Goal: Task Accomplishment & Management: Manage account settings

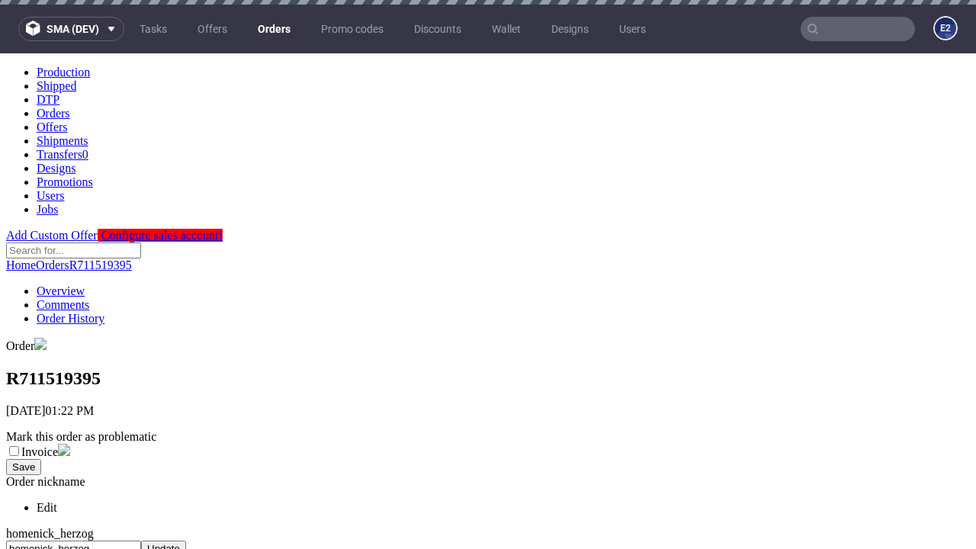
scroll to position [623, 0]
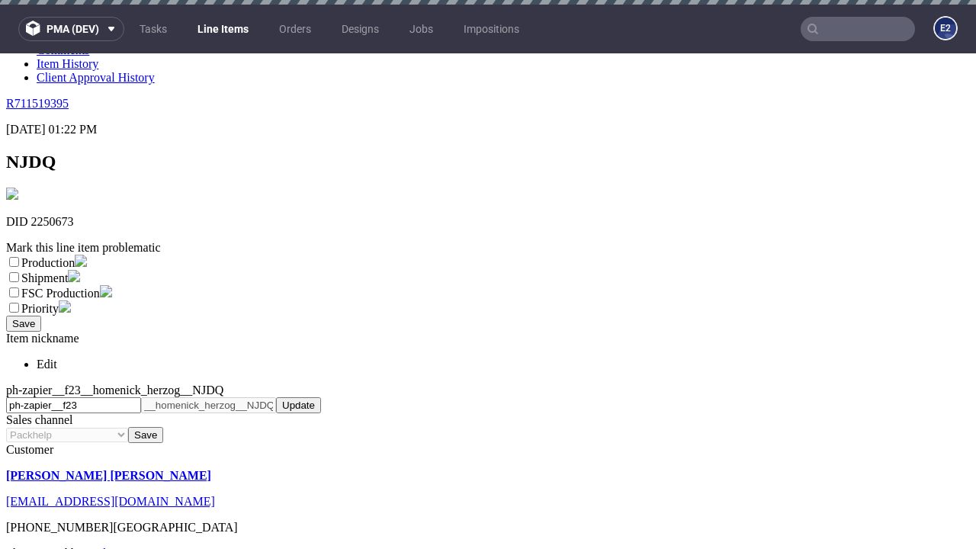
scroll to position [5, 0]
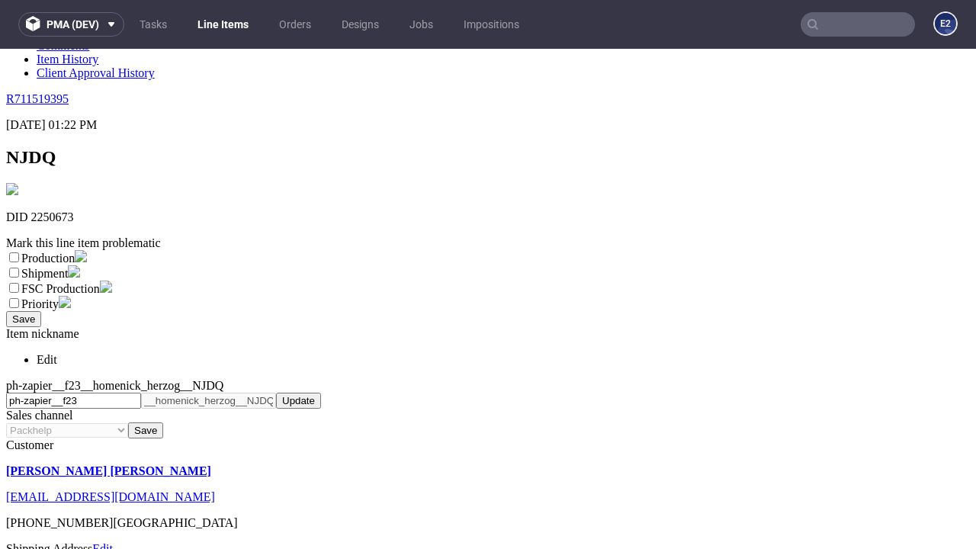
select select "dtp_ca_needed"
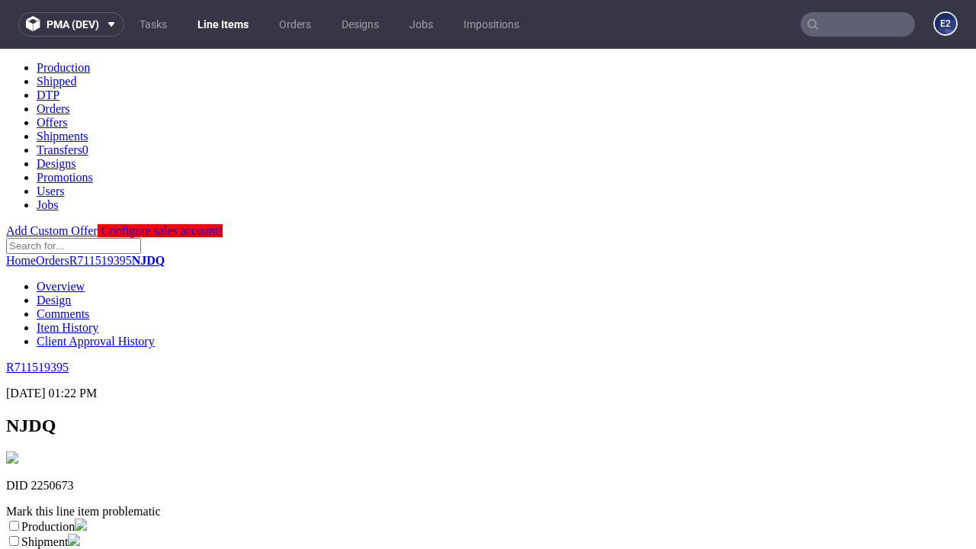
scroll to position [0, 0]
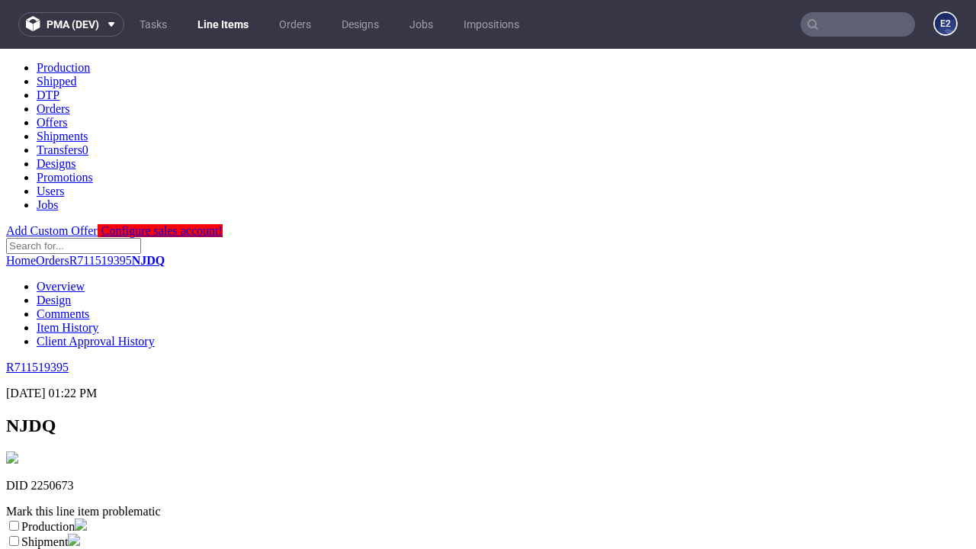
checkbox input "true"
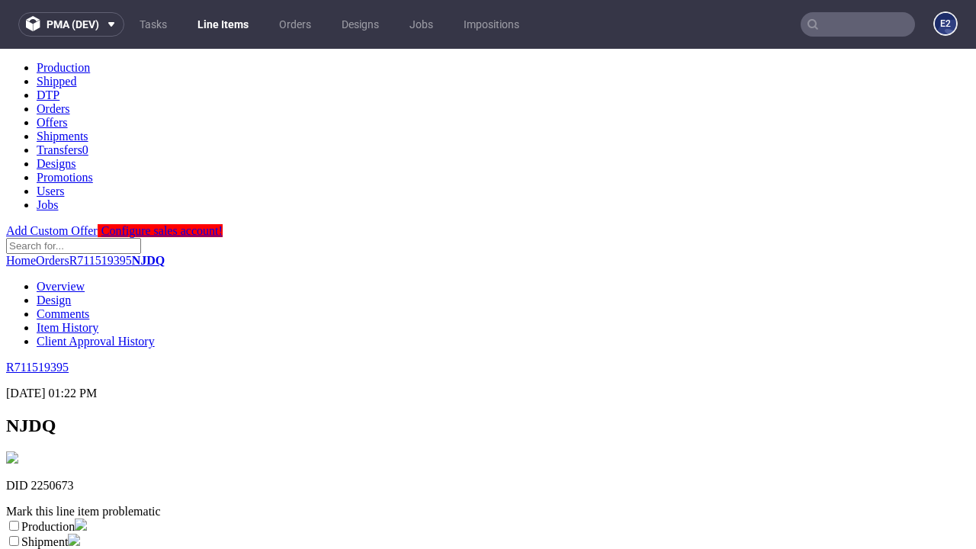
scroll to position [14, 0]
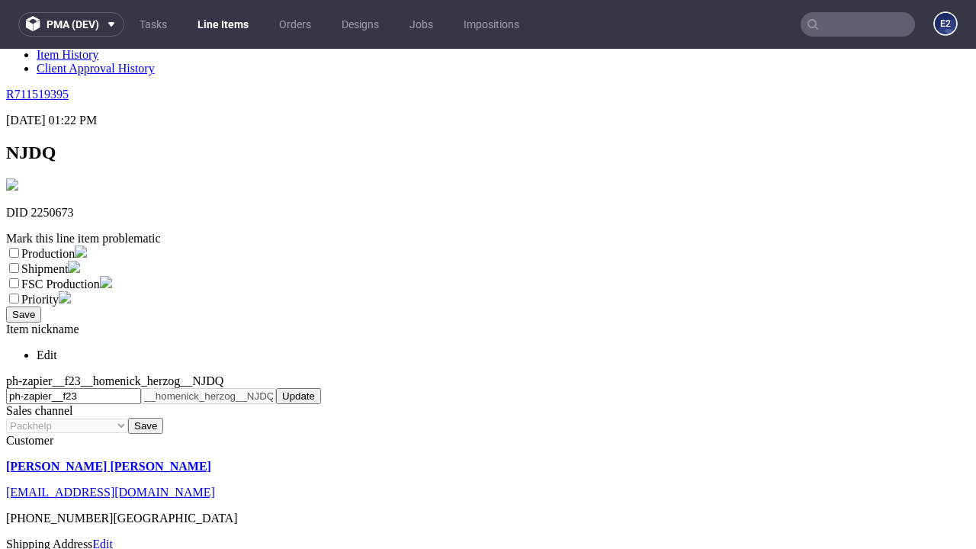
type textarea "test"
